Goal: Task Accomplishment & Management: Use online tool/utility

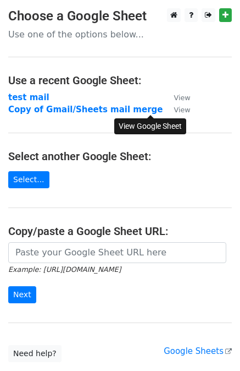
click at [174, 108] on small "View" at bounding box center [182, 110] width 16 height 8
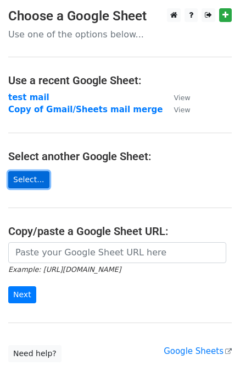
click at [23, 180] on link "Select..." at bounding box center [28, 179] width 41 height 17
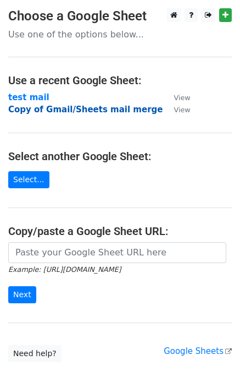
click at [112, 111] on strong "Copy of Gmail/Sheets mail merge" at bounding box center [85, 109] width 155 height 10
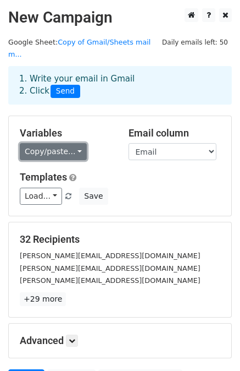
click at [56, 143] on link "Copy/paste..." at bounding box center [53, 151] width 67 height 17
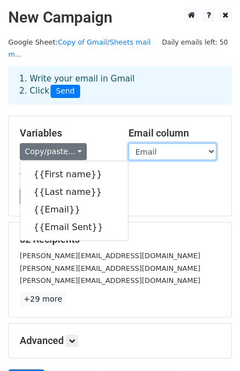
click at [157, 143] on select "First name Last name Email Email Sent" at bounding box center [173, 151] width 88 height 17
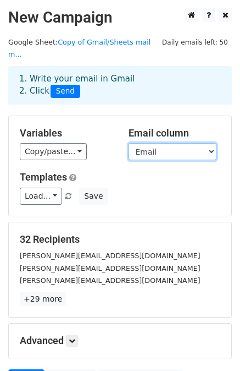
click at [157, 143] on select "First name Last name Email Email Sent" at bounding box center [173, 151] width 88 height 17
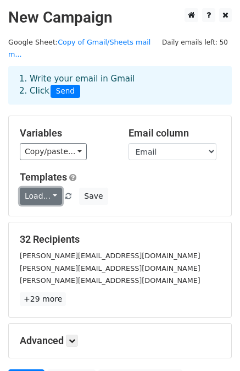
click at [46, 188] on link "Load..." at bounding box center [41, 196] width 42 height 17
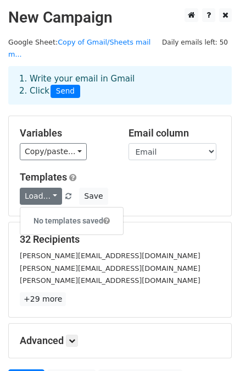
click at [148, 188] on div "Load... No templates saved Save" at bounding box center [120, 196] width 217 height 17
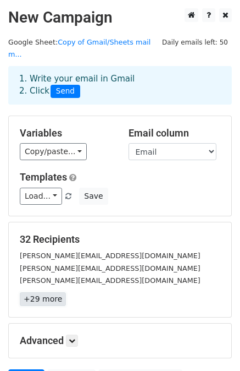
click at [48, 292] on link "+29 more" at bounding box center [43, 299] width 46 height 14
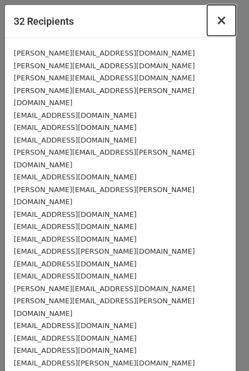
click at [216, 21] on span "×" at bounding box center [221, 20] width 11 height 15
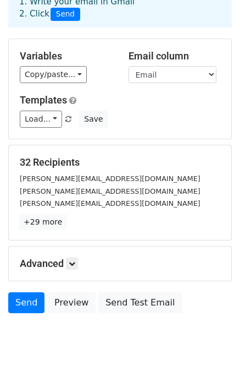
scroll to position [77, 0]
click at [71, 260] on icon at bounding box center [72, 263] width 7 height 7
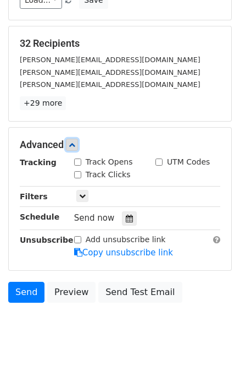
scroll to position [197, 0]
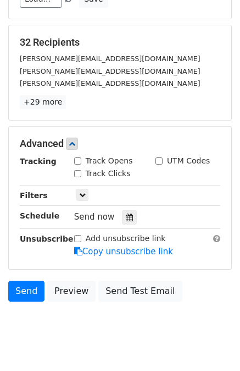
click at [75, 157] on input "Track Opens" at bounding box center [77, 160] width 7 height 7
checkbox input "true"
click at [70, 140] on icon at bounding box center [72, 143] width 7 height 7
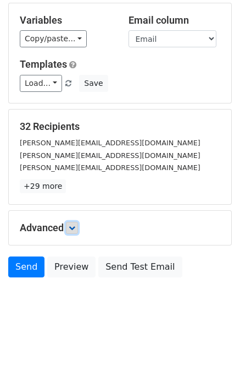
scroll to position [99, 0]
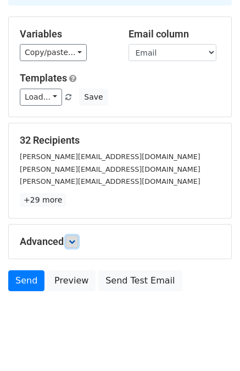
click at [71, 235] on link at bounding box center [72, 241] width 12 height 12
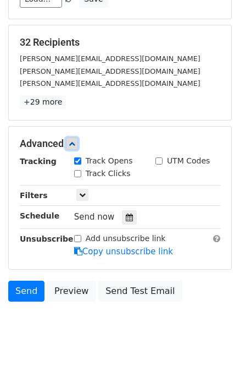
scroll to position [206, 0]
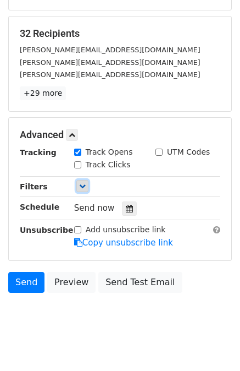
click at [81, 183] on icon at bounding box center [82, 186] width 7 height 7
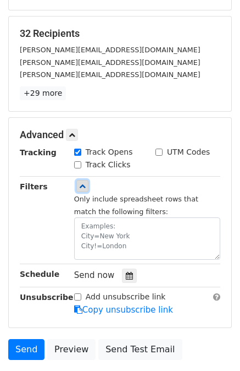
click at [81, 183] on icon at bounding box center [82, 186] width 7 height 7
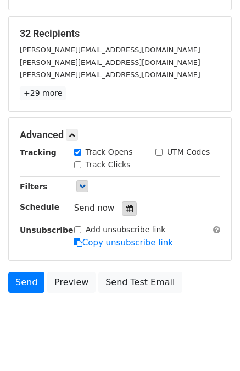
click at [126, 205] on icon at bounding box center [129, 209] width 7 height 8
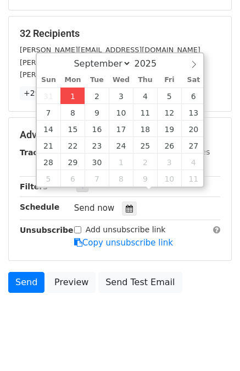
type input "[DATE] 13:49"
type input "01"
type input "49"
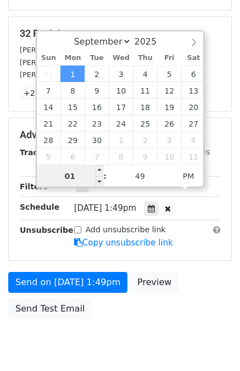
click at [86, 175] on input "01" at bounding box center [70, 176] width 67 height 22
type input "[DATE] 14:49"
type input "02"
click at [100, 168] on span at bounding box center [100, 170] width 8 height 11
type input "[DATE] 15:49"
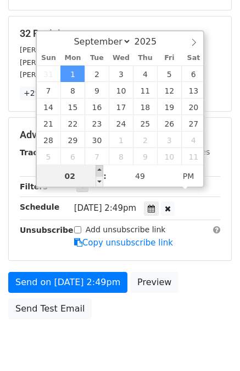
type input "03"
click at [100, 168] on div "September October November [DATE] Sun Mon Tue Wed Thu Fri Sat 31 1 2 3 4 5 6 7 …" at bounding box center [120, 108] width 169 height 157
click at [98, 203] on span "[DATE] 3:49pm" at bounding box center [105, 208] width 62 height 10
type input "[DATE] 14:49"
type input "02"
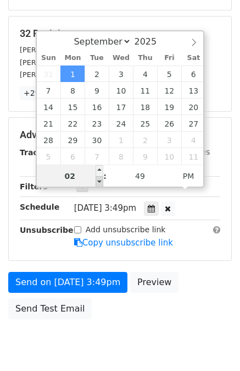
click at [98, 180] on span at bounding box center [100, 181] width 8 height 11
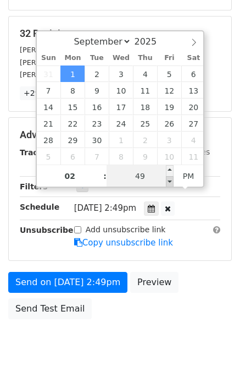
type input "[DATE] 14:44"
type input "44"
click at [169, 180] on span at bounding box center [170, 181] width 8 height 11
type input "[DATE] 14:39"
type input "39"
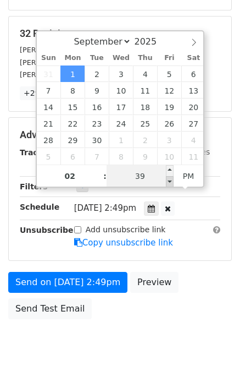
click at [169, 180] on span at bounding box center [170, 181] width 8 height 11
type input "[DATE] 14:34"
type input "34"
click at [169, 180] on span at bounding box center [170, 181] width 8 height 11
type input "[DATE] 14:29"
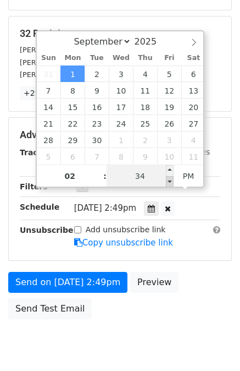
type input "29"
click at [169, 180] on span at bounding box center [170, 181] width 8 height 11
type input "[DATE] 14:24"
type input "24"
click at [169, 180] on span at bounding box center [170, 181] width 8 height 11
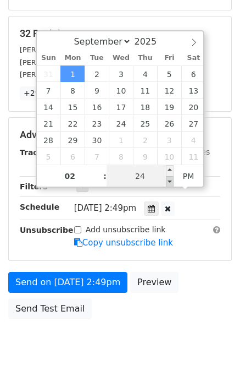
type input "[DATE] 14:19"
type input "19"
click at [169, 180] on span at bounding box center [170, 181] width 8 height 11
type input "[DATE] 14:14"
type input "14"
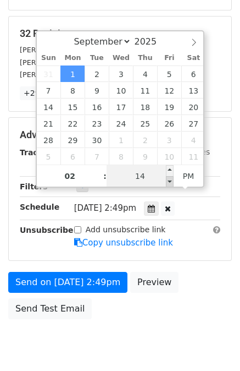
click at [169, 180] on span at bounding box center [170, 181] width 8 height 11
type input "[DATE] 14:09"
type input "09"
click at [169, 180] on span at bounding box center [170, 181] width 8 height 11
type input "[DATE] 14:04"
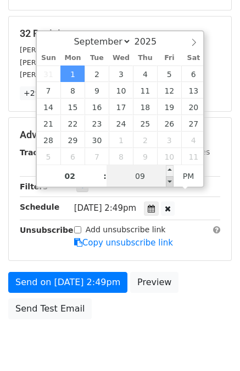
type input "04"
click at [169, 180] on span at bounding box center [170, 181] width 8 height 11
type input "[DATE] 13:59"
type input "01"
type input "59"
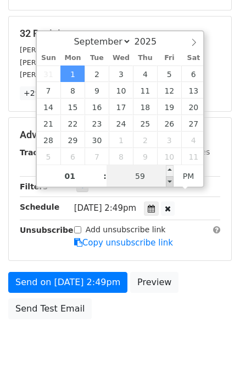
click at [169, 180] on span at bounding box center [170, 181] width 8 height 11
type input "[DATE] 13:54"
type input "54"
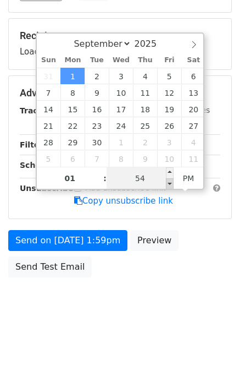
scroll to position [188, 0]
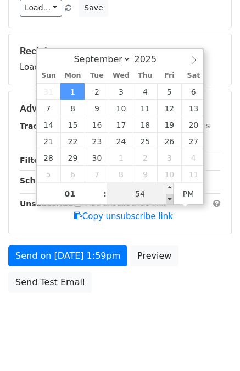
click at [169, 180] on div "September October November [DATE] Sun Mon Tue Wed Thu Fri Sat 31 1 2 3 4 5 6 7 …" at bounding box center [120, 126] width 169 height 157
type input "[DATE] 13:59"
type input "59"
click at [170, 188] on span at bounding box center [170, 188] width 8 height 11
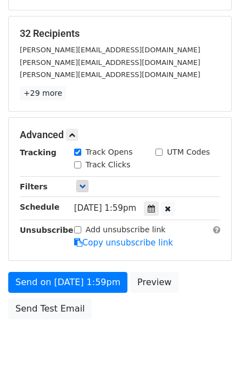
click at [184, 272] on div "Send on [DATE] 1:59pm Preview Send Test Email" at bounding box center [120, 298] width 240 height 53
click at [171, 205] on icon at bounding box center [168, 209] width 6 height 8
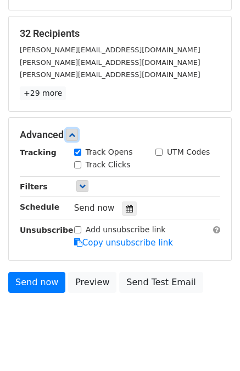
click at [74, 131] on icon at bounding box center [72, 134] width 7 height 7
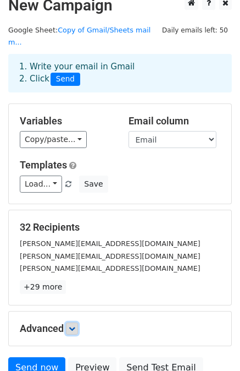
scroll to position [0, 0]
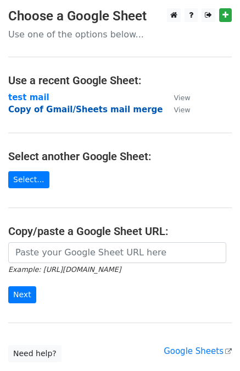
click at [47, 113] on strong "Copy of Gmail/Sheets mail merge" at bounding box center [85, 109] width 155 height 10
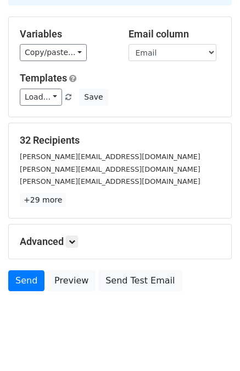
scroll to position [98, 0]
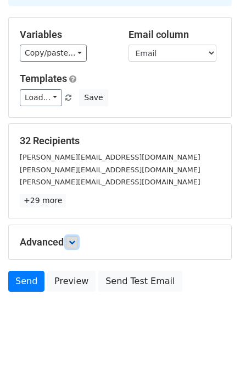
click at [69, 236] on link at bounding box center [72, 242] width 12 height 12
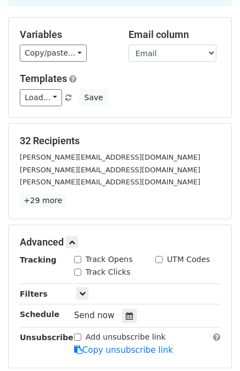
click at [77, 256] on input "Track Opens" at bounding box center [77, 259] width 7 height 7
checkbox input "true"
click at [79, 268] on input "Track Clicks" at bounding box center [77, 271] width 7 height 7
checkbox input "true"
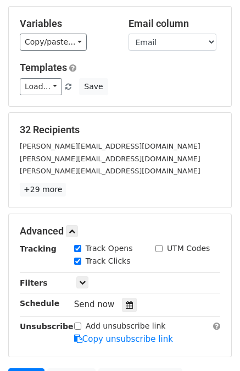
scroll to position [111, 0]
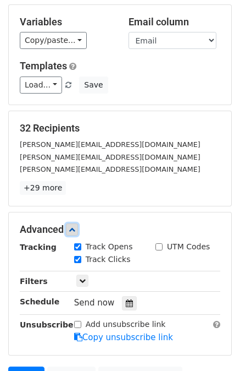
click at [71, 226] on icon at bounding box center [72, 229] width 7 height 7
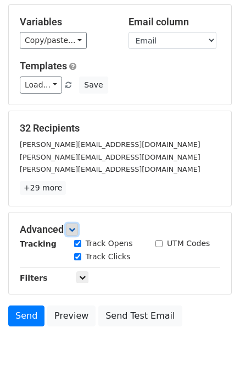
scroll to position [99, 0]
